Goal: Check status

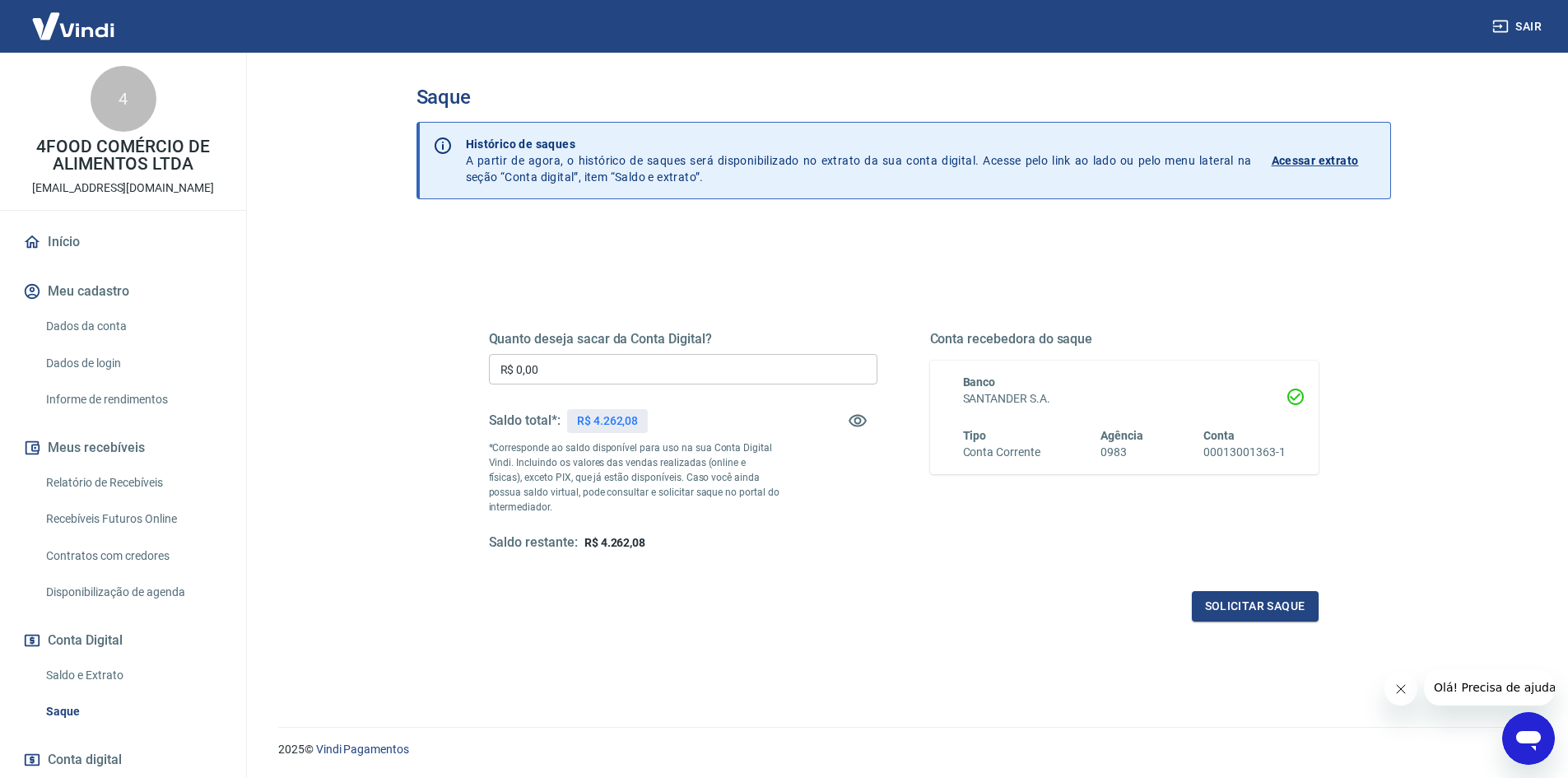
click at [391, 339] on div "Saque Histórico de saques A partir de agora, o histórico de saques será disponi…" at bounding box center [903, 380] width 1053 height 655
click at [387, 317] on div "Saque Histórico de saques A partir de agora, o histórico de saques será disponi…" at bounding box center [903, 380] width 1053 height 655
